Goal: Contribute content

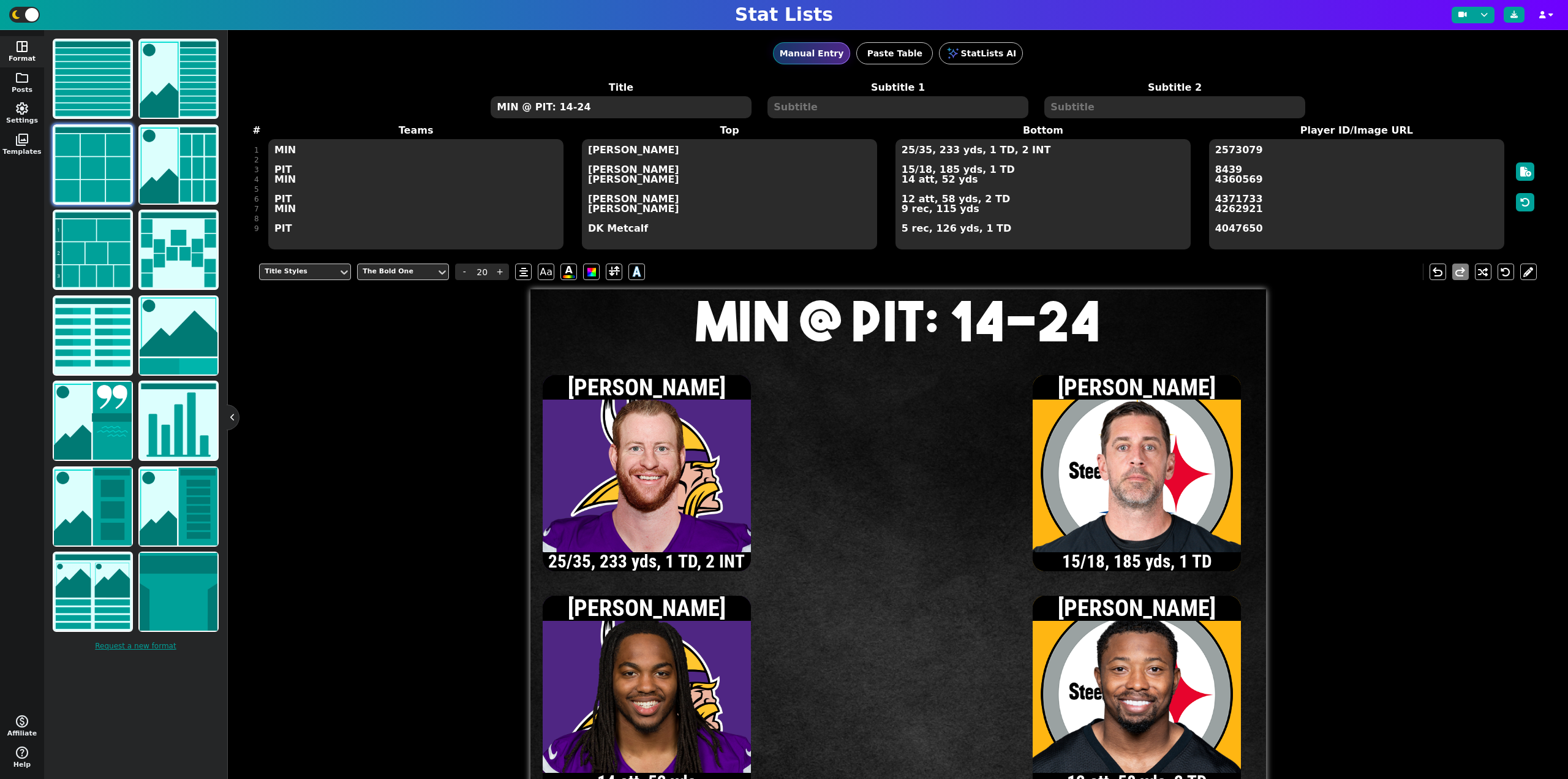
scroll to position [61, 0]
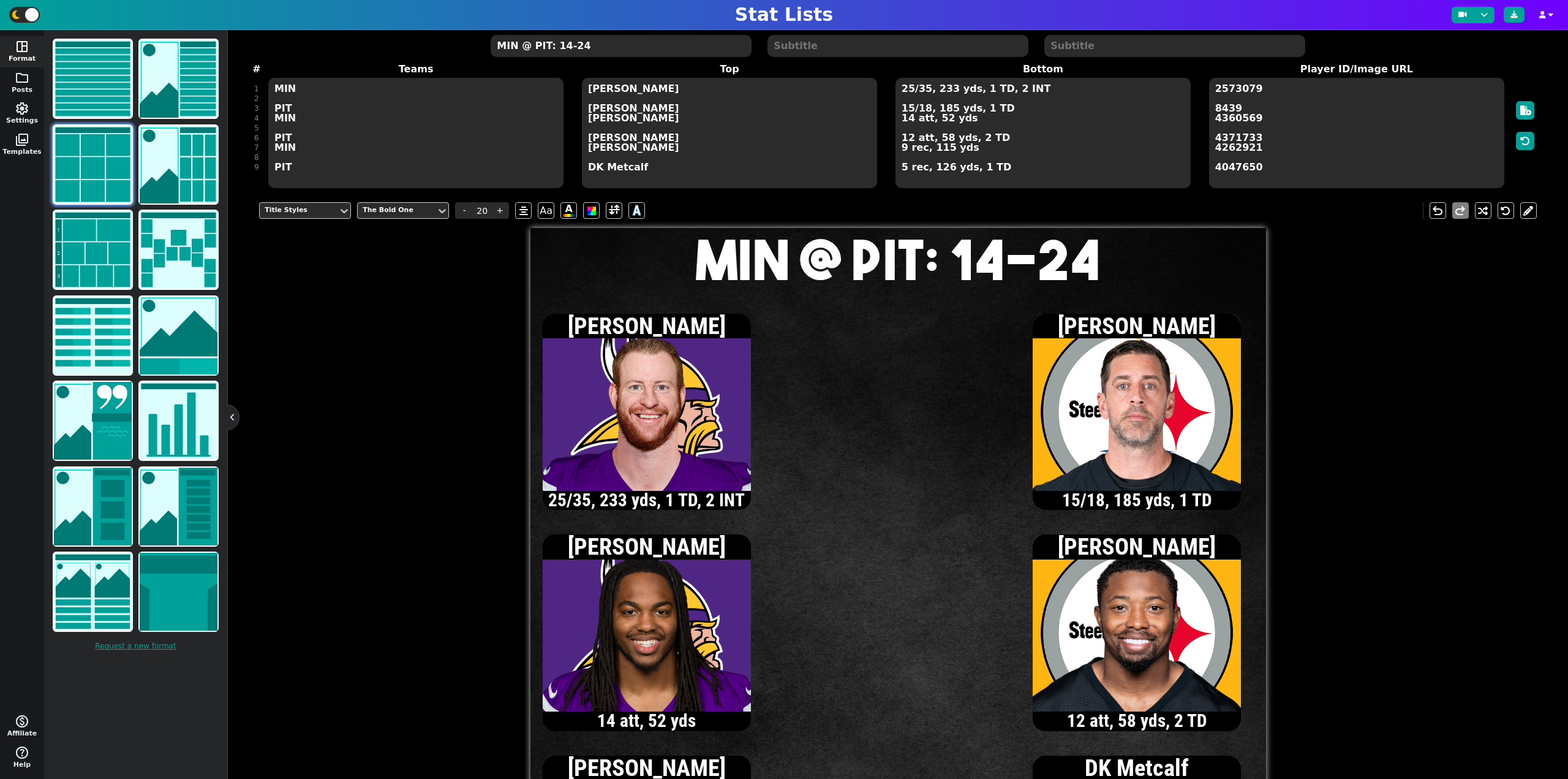
click at [908, 137] on textarea "25/35, 233 yds, 1 TD, 2 INT 15/18, 185 yds, 1 TD 14 att, 52 yds 12 att, 58 yds,…" at bounding box center [1043, 132] width 295 height 110
type input "13"
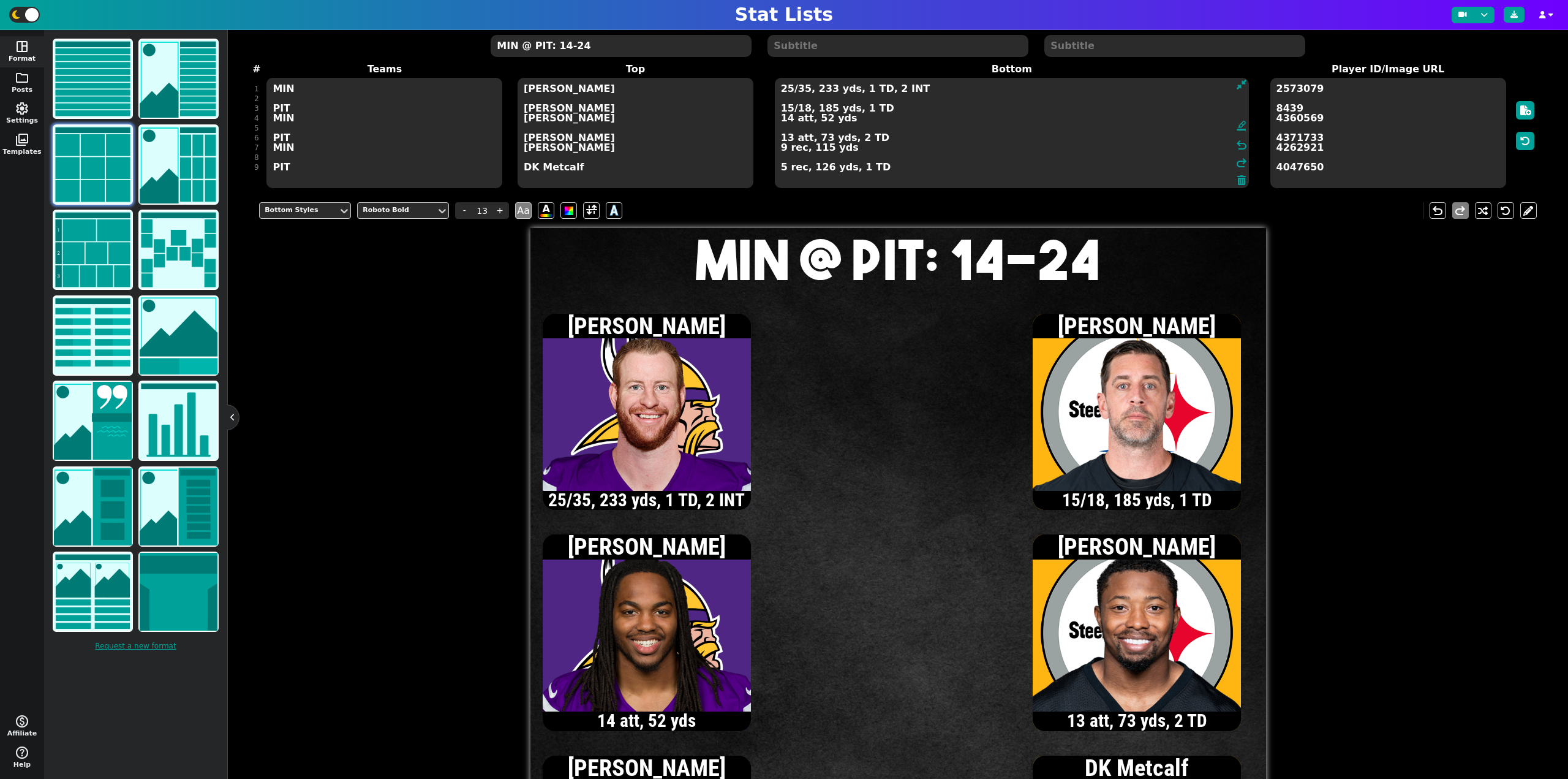
click at [787, 108] on textarea "25/35, 233 yds, 1 TD, 2 INT 15/18, 185 yds, 1 TD 14 att, 52 yds 13 att, 73 yds,…" at bounding box center [1012, 132] width 474 height 110
click at [786, 138] on textarea "25/35, 233 yds, 1 TD, 2 INT 16/19, 191 yds, 1 TD 14 att, 52 yds 13 att, 73 yds,…" at bounding box center [1012, 132] width 474 height 110
click at [789, 109] on textarea "25/35, 233 yds, 1 TD, 2 INT 16/19, 191 yds, 1 TD 14 att, 52 yds 16 att, 89 yds,…" at bounding box center [1012, 132] width 474 height 110
click at [787, 138] on textarea "25/35, 233 yds, 1 TD, 2 INT 17/21, 199 yds, 1 TD 14 att, 52 yds 16 att, 89 yds,…" at bounding box center [1012, 132] width 474 height 110
click at [787, 121] on textarea "25/35, 233 yds, 1 TD, 2 INT 17/21, 199 yds, 1 TD 14 att, 52 yds 17 att, 91 yds,…" at bounding box center [1012, 132] width 474 height 110
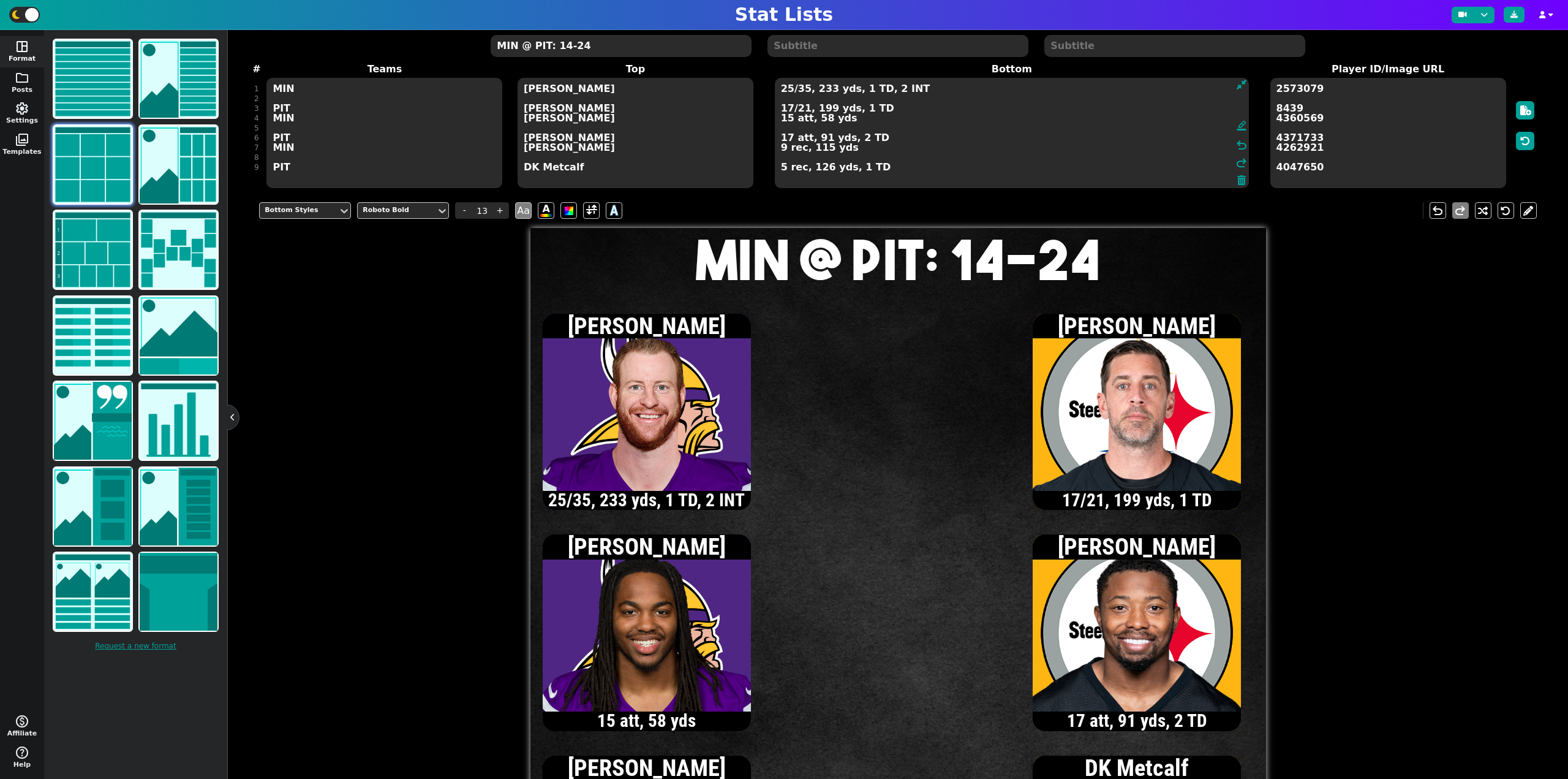
click at [788, 90] on textarea "25/35, 233 yds, 1 TD, 2 INT 17/21, 199 yds, 1 TD 15 att, 58 yds 17 att, 91 yds,…" at bounding box center [1012, 132] width 474 height 110
click at [781, 149] on textarea "26/36, 244 yds, 1 TD, 2 INT 17/21, 199 yds, 1 TD 15 att, 58 yds 17 att, 91 yds,…" at bounding box center [1012, 132] width 474 height 110
click at [787, 90] on textarea "26/36, 244 yds, 1 TD, 2 INT 17/21, 199 yds, 1 TD 15 att, 58 yds 17 att, 91 yds,…" at bounding box center [1012, 132] width 474 height 110
click at [788, 121] on textarea "27/37, 325 yds, 1 TD, 2 INT 17/21, 199 yds, 1 TD 15 att, 58 yds 17 att, 91 yds,…" at bounding box center [1012, 132] width 474 height 110
click at [789, 88] on textarea "27/37, 325 yds, 1 TD, 2 INT 17/21, 199 yds, 1 TD 16 att, 57 yds 17 att, 91 yds,…" at bounding box center [1012, 132] width 474 height 110
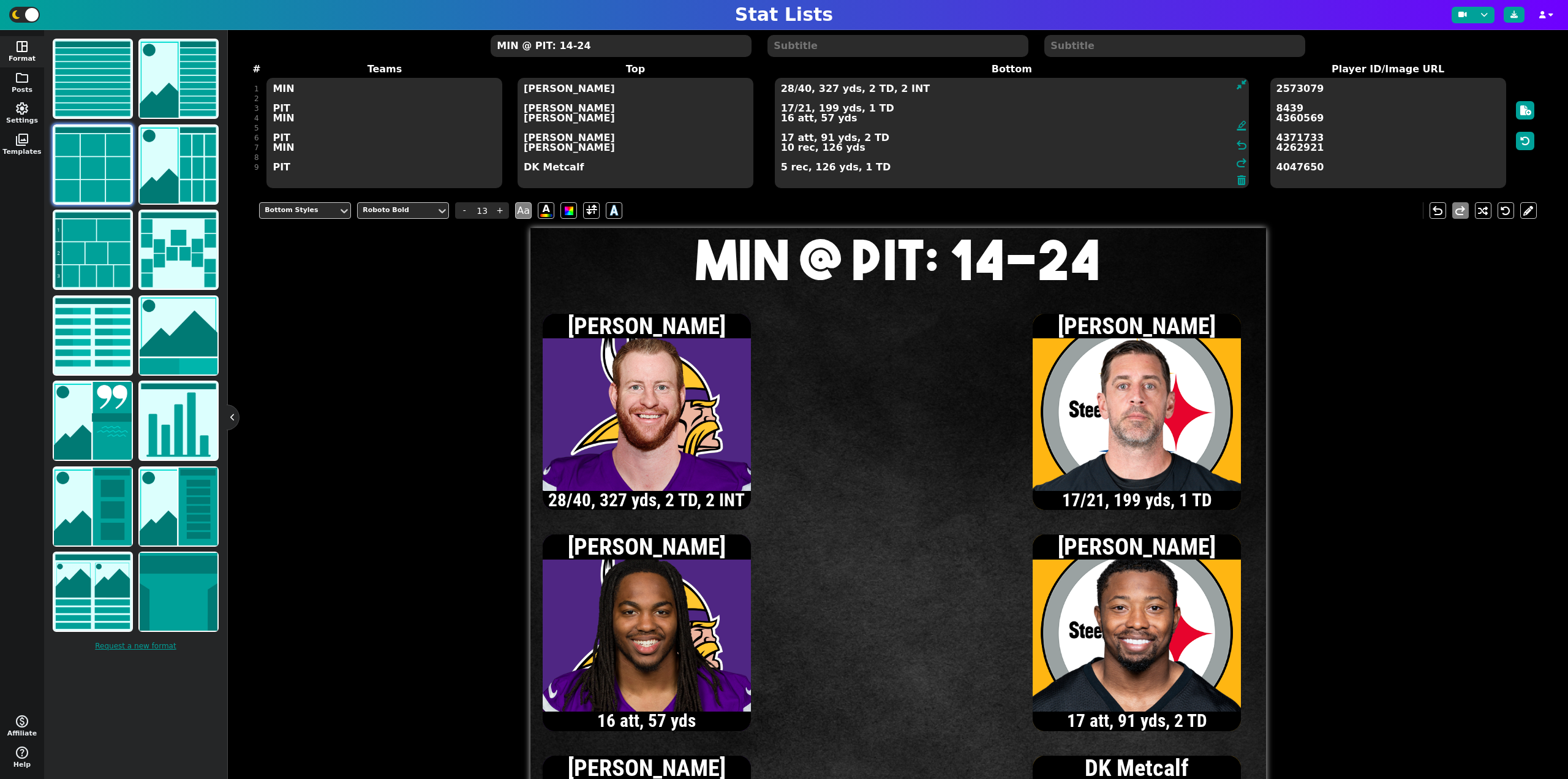
type textarea "28/40, 327 yds, 2 TD, 2 INT 17/21, 199 yds, 1 TD 16 att, 57 yds 17 att, 91 yds,…"
click at [564, 45] on textarea "MIN @ PIT: 14-24" at bounding box center [620, 46] width 260 height 22
type input "20"
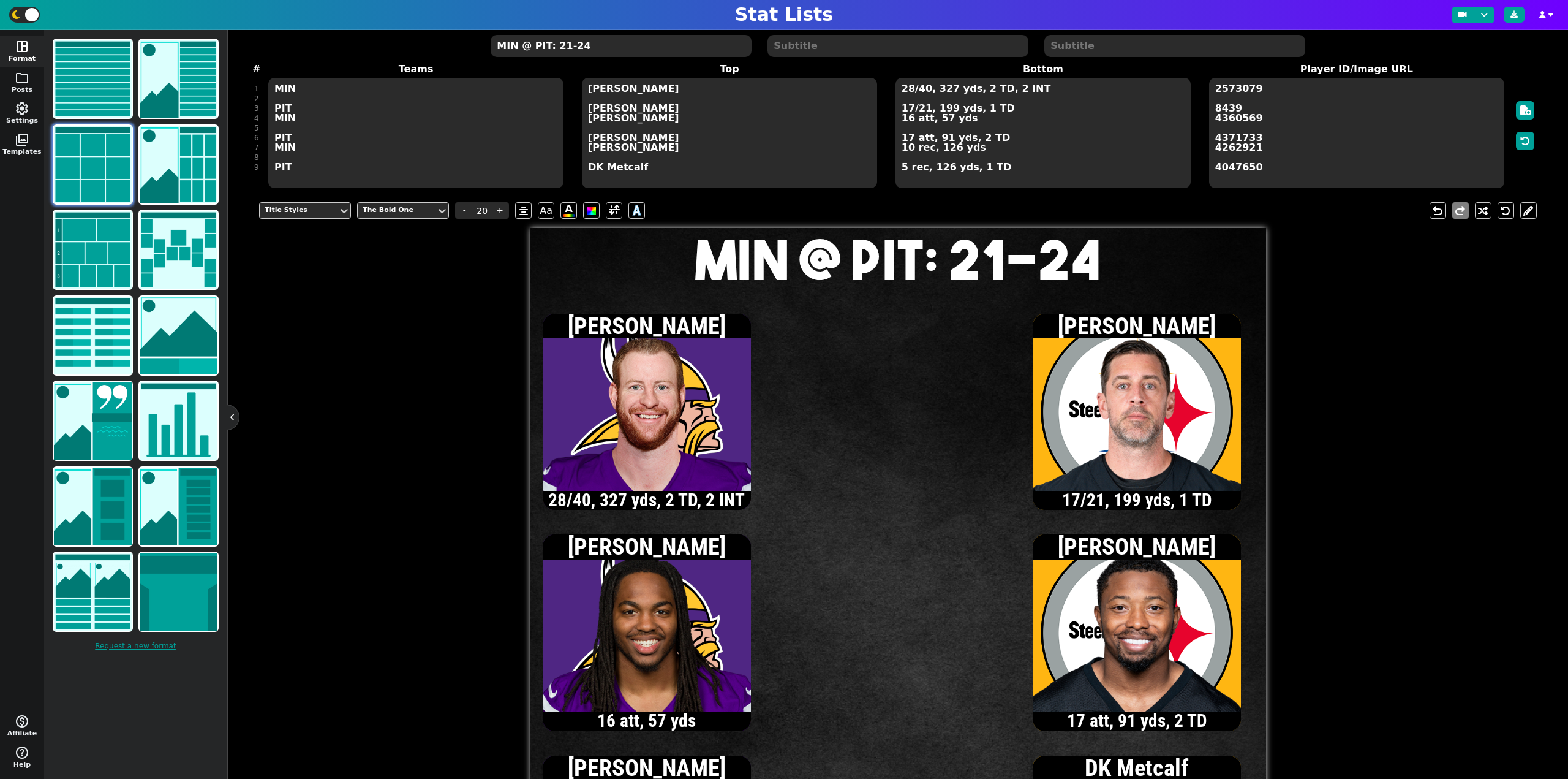
type textarea "MIN @ PIT: 21-24"
click at [907, 137] on textarea "28/40, 327 yds, 2 TD, 2 INT 17/21, 199 yds, 1 TD 16 att, 57 yds 17 att, 91 yds,…" at bounding box center [1043, 132] width 295 height 110
type input "13"
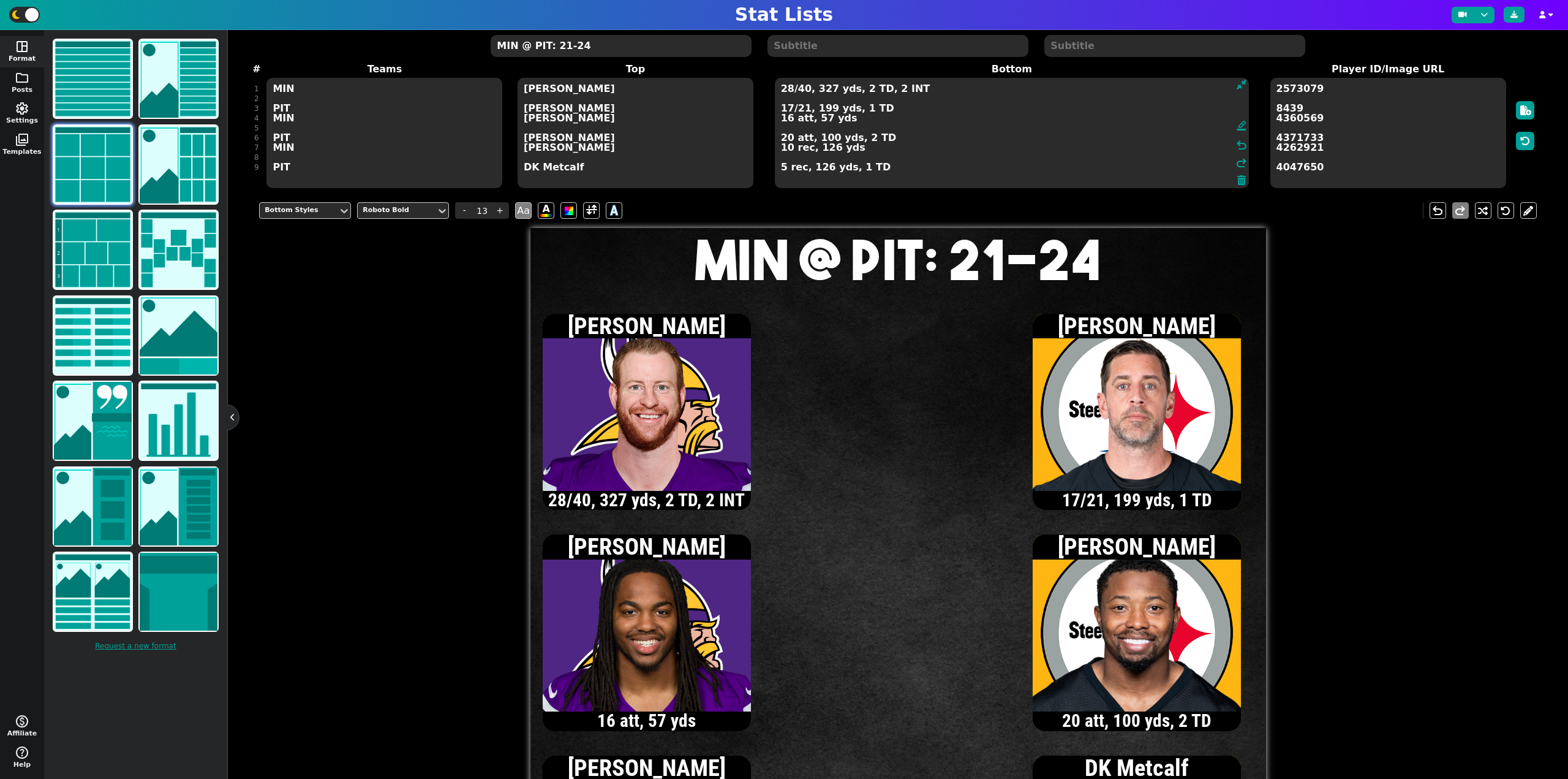
click at [802, 90] on textarea "28/40, 327 yds, 2 TD, 2 INT 17/21, 199 yds, 1 TD 16 att, 57 yds 20 att, 100 yds…" at bounding box center [1012, 132] width 474 height 110
click at [789, 90] on textarea "28/41, 327 yds, 2 TD, 2 INT 17/21, 199 yds, 1 TD 16 att, 57 yds 20 att, 100 yds…" at bounding box center [1012, 132] width 474 height 110
click at [789, 90] on textarea "29/42, 336 yds, 2 TD, 2 INT 17/21, 199 yds, 1 TD 16 att, 57 yds 20 att, 100 yds…" at bounding box center [1012, 132] width 474 height 110
click at [804, 90] on textarea "30/44, 350 yds, 2 TD, 2 INT 17/21, 199 yds, 1 TD 16 att, 57 yds 20 att, 100 yds…" at bounding box center [1012, 132] width 474 height 110
click at [787, 110] on textarea "30/46, 350 yds, 2 TD, 2 INT 17/21, 199 yds, 1 TD 16 att, 57 yds 20 att, 100 yds…" at bounding box center [1012, 132] width 474 height 110
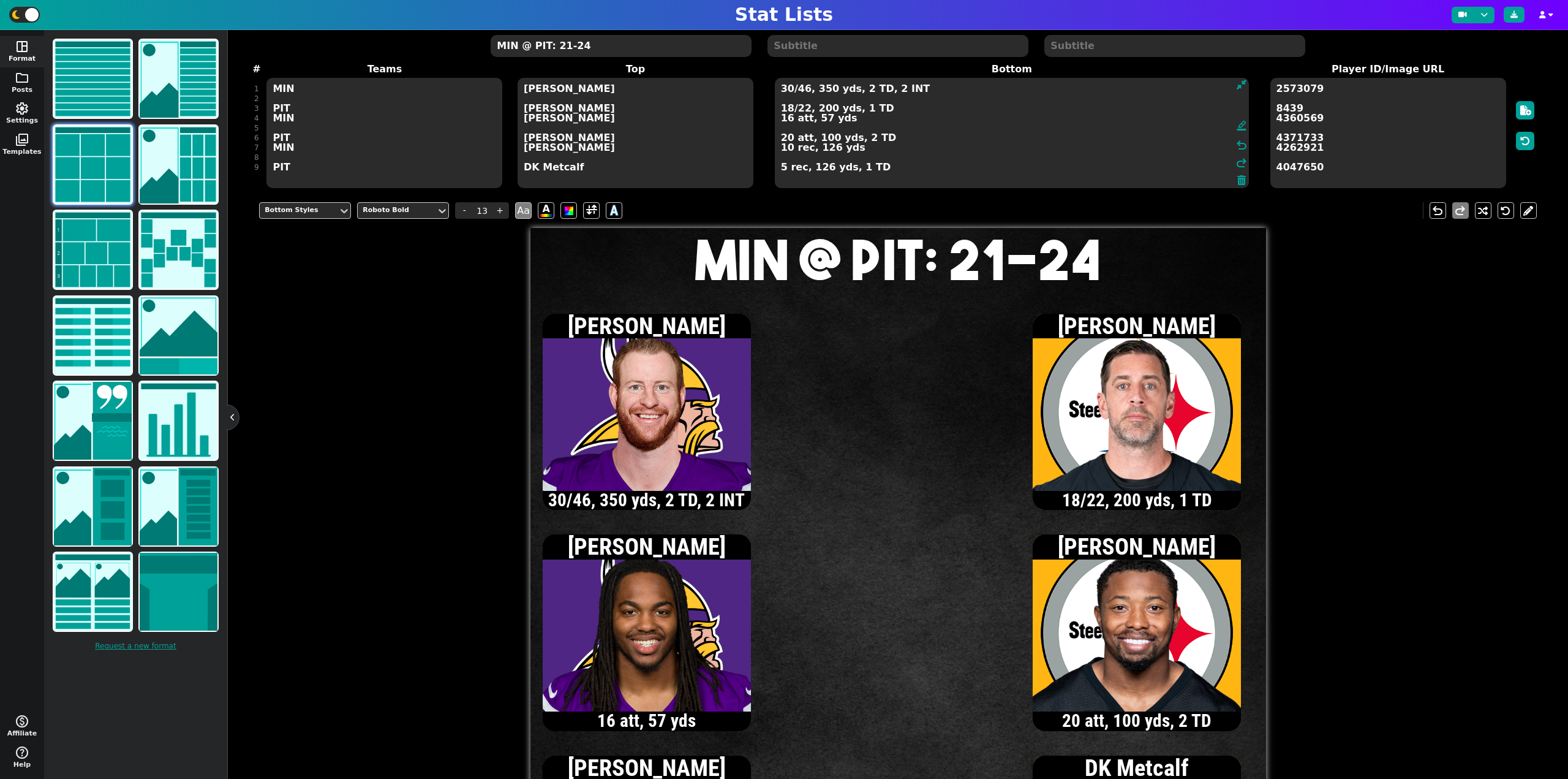
click at [787, 137] on textarea "30/46, 350 yds, 2 TD, 2 INT 18/22, 200 yds, 1 TD 16 att, 57 yds 20 att, 100 yds…" at bounding box center [1012, 132] width 474 height 110
type textarea "30/46, 350 yds, 2 TD, 2 INT 18/22, 200 yds, 1 TD 16 att, 57 yds 19 att, 99 yds,…"
click at [1518, 13] on button at bounding box center [1513, 15] width 21 height 16
